Goal: Find specific page/section: Find specific page/section

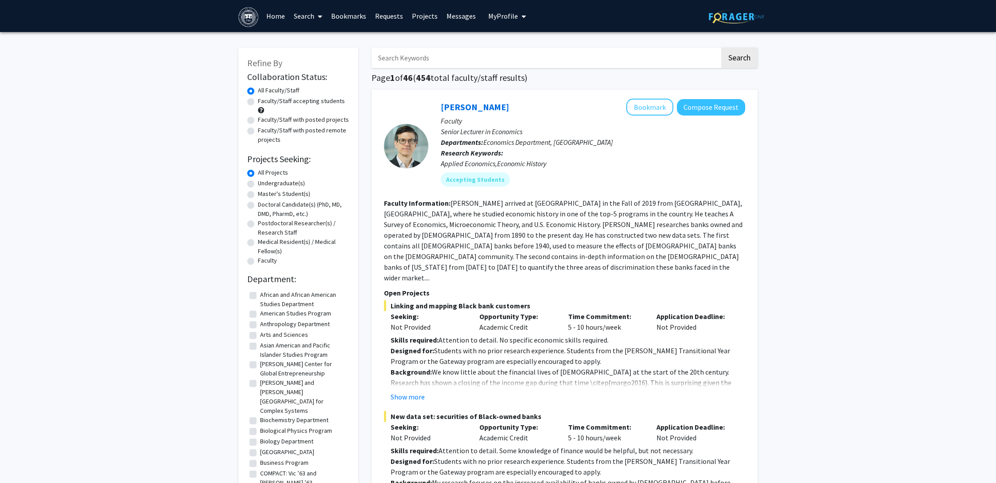
click at [271, 436] on label "Biology Department" at bounding box center [286, 440] width 53 height 9
click at [266, 436] on input "Biology Department" at bounding box center [263, 439] width 6 height 6
checkbox input "true"
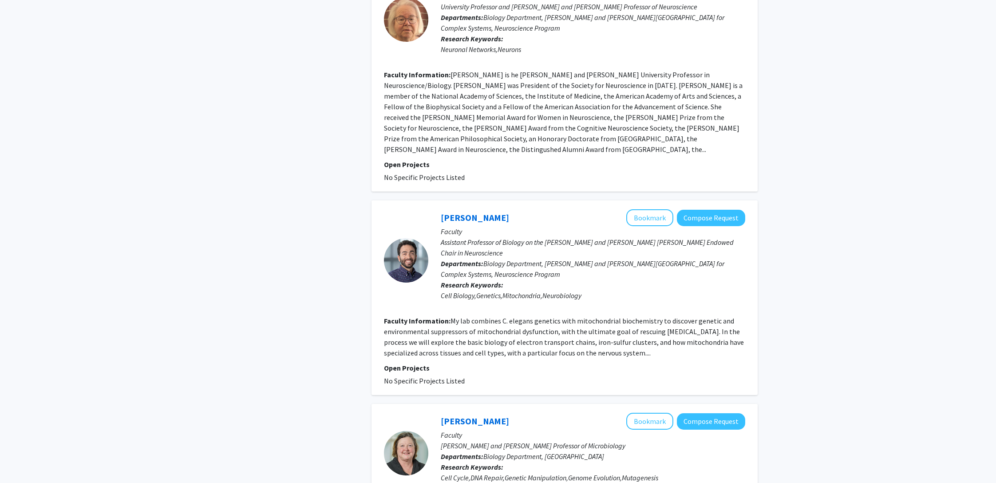
scroll to position [1828, 0]
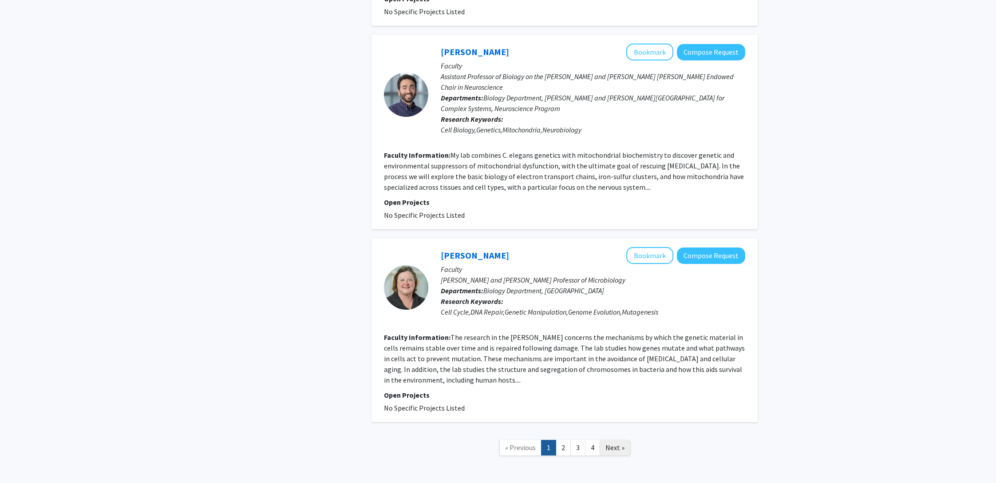
click at [611, 443] on span "Next »" at bounding box center [615, 447] width 19 height 9
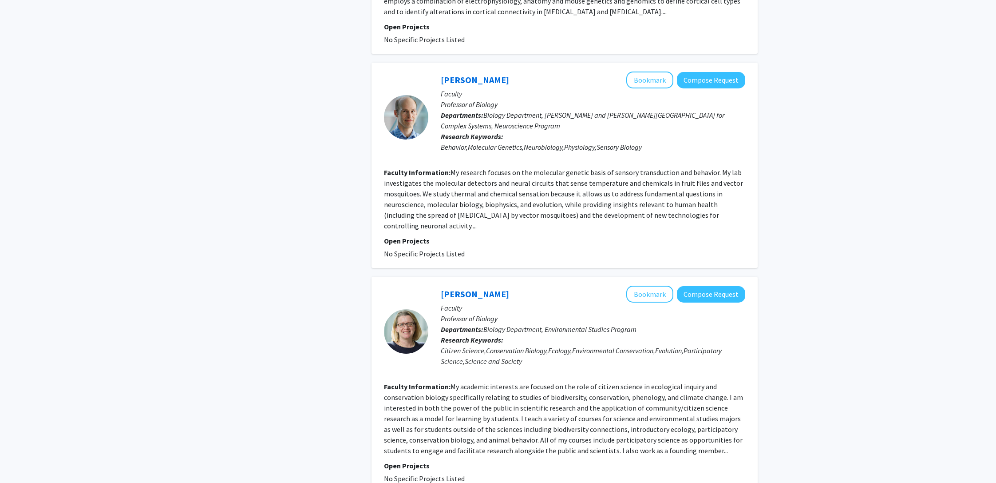
scroll to position [713, 0]
